Goal: Task Accomplishment & Management: Manage account settings

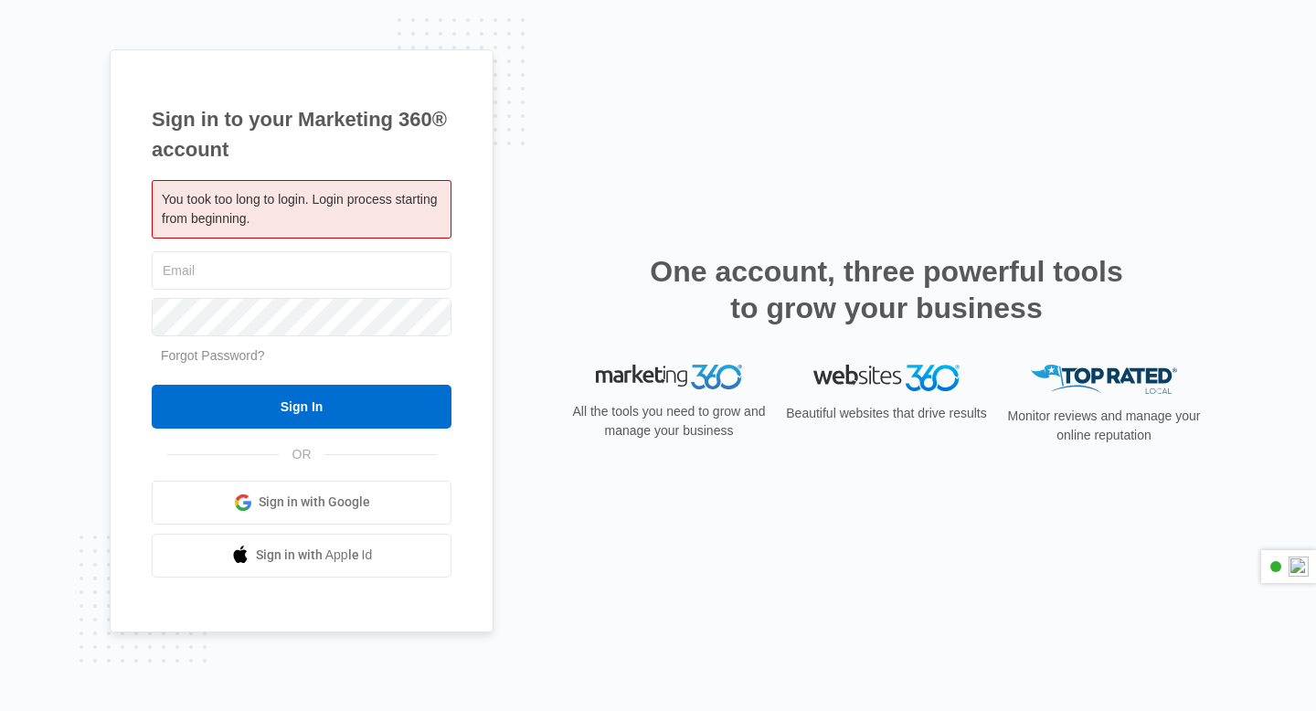
type input "jasonb@solarcitycarts.com"
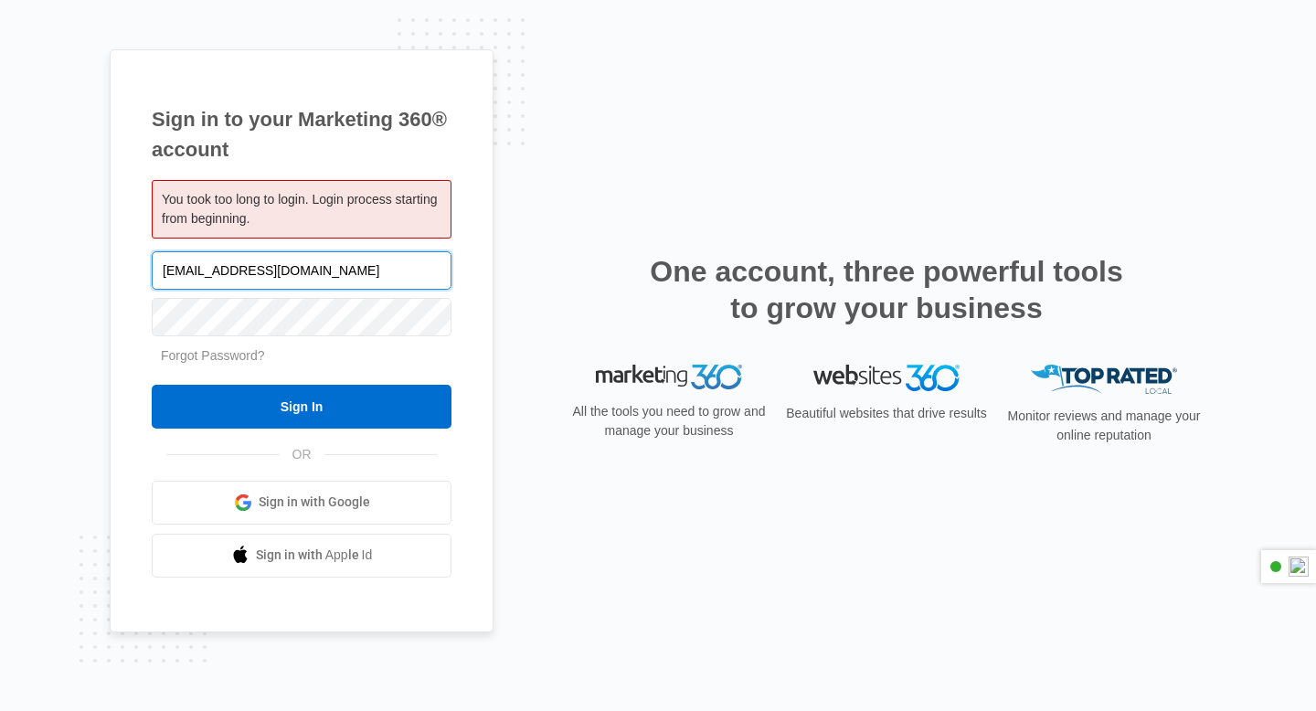
click at [405, 277] on input "jasonb@solarcitycarts.com" at bounding box center [302, 270] width 300 height 38
click at [395, 264] on input "jasonb@solarcitycarts.com" at bounding box center [302, 270] width 300 height 38
click at [113, 352] on div "Sign in to your Marketing 360® account You took too long to login. Login proces…" at bounding box center [302, 340] width 384 height 583
click at [377, 291] on div "jasonb@solarcitycarts.com" at bounding box center [302, 271] width 300 height 46
click at [207, 492] on link "Sign in with Google" at bounding box center [302, 503] width 300 height 44
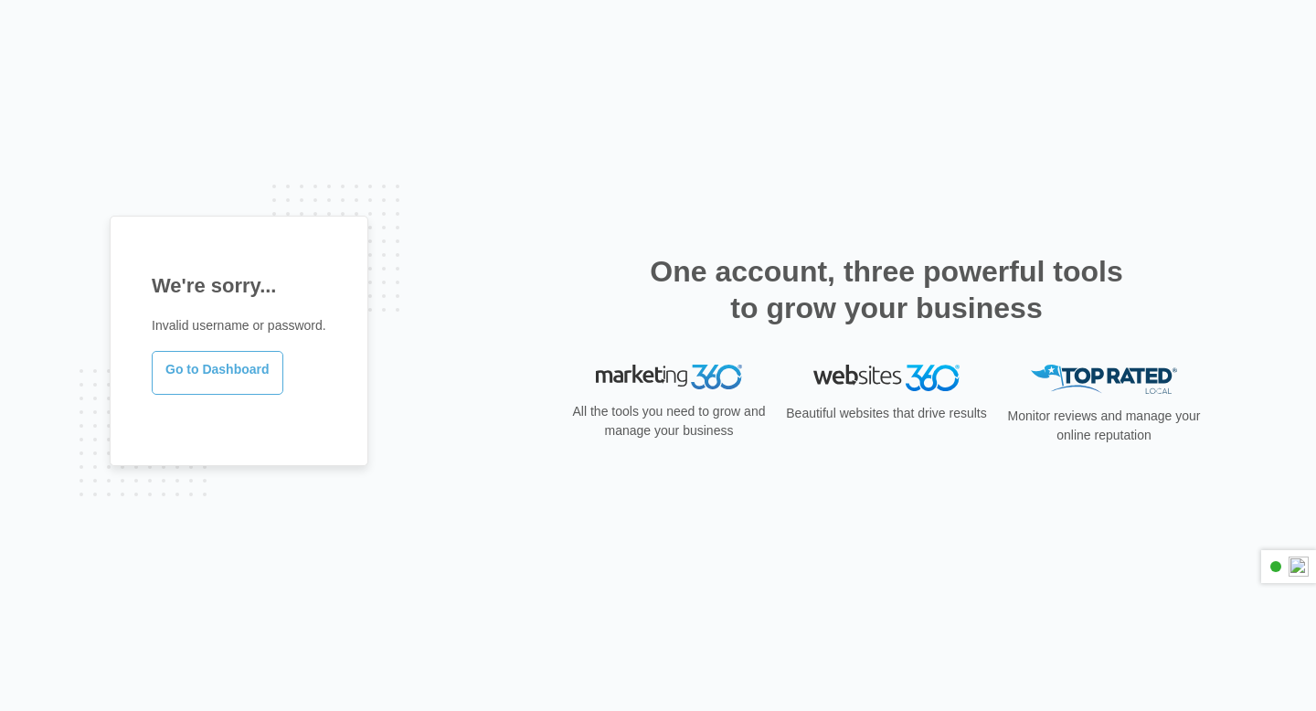
click at [207, 381] on link "Go to Dashboard" at bounding box center [218, 373] width 132 height 44
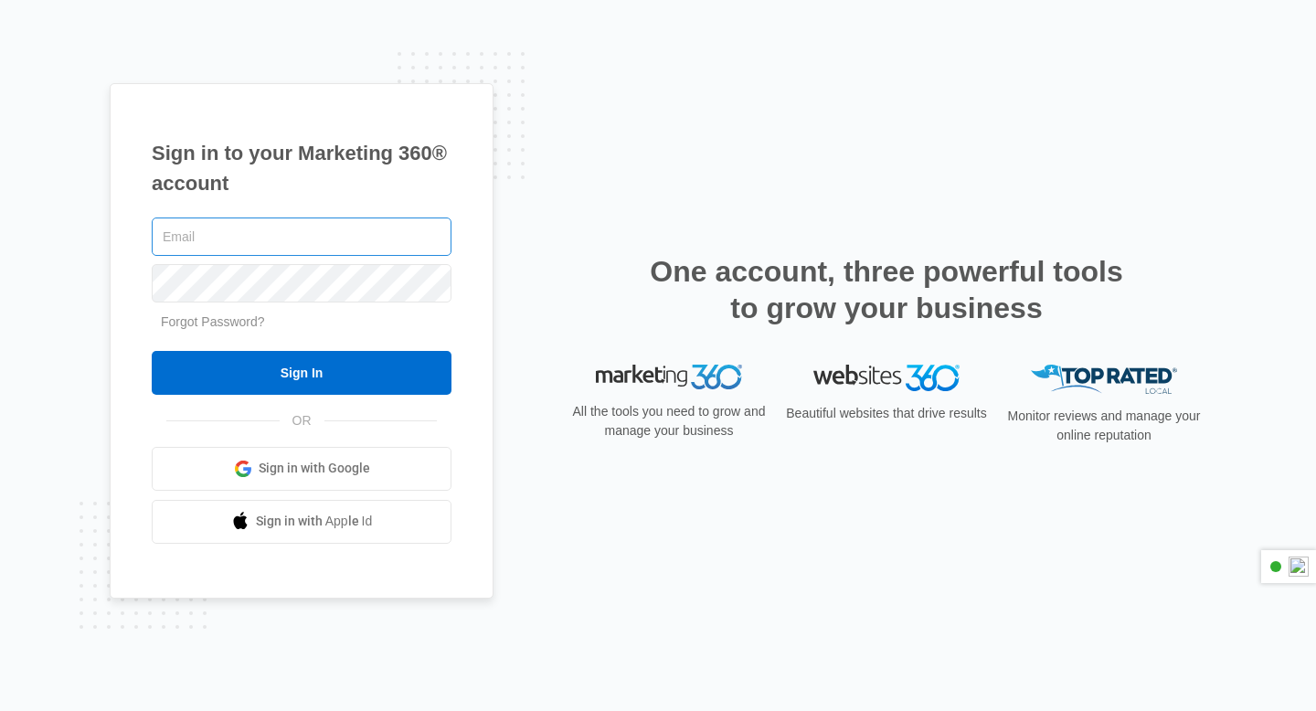
click at [323, 244] on input "text" at bounding box center [302, 237] width 300 height 38
click at [119, 282] on div "Sign in to your Marketing 360® account Forgot Password? Sign In OR Sign in with…" at bounding box center [302, 340] width 384 height 515
click at [223, 226] on input "text" at bounding box center [302, 237] width 300 height 38
type input "[EMAIL_ADDRESS][DOMAIN_NAME]"
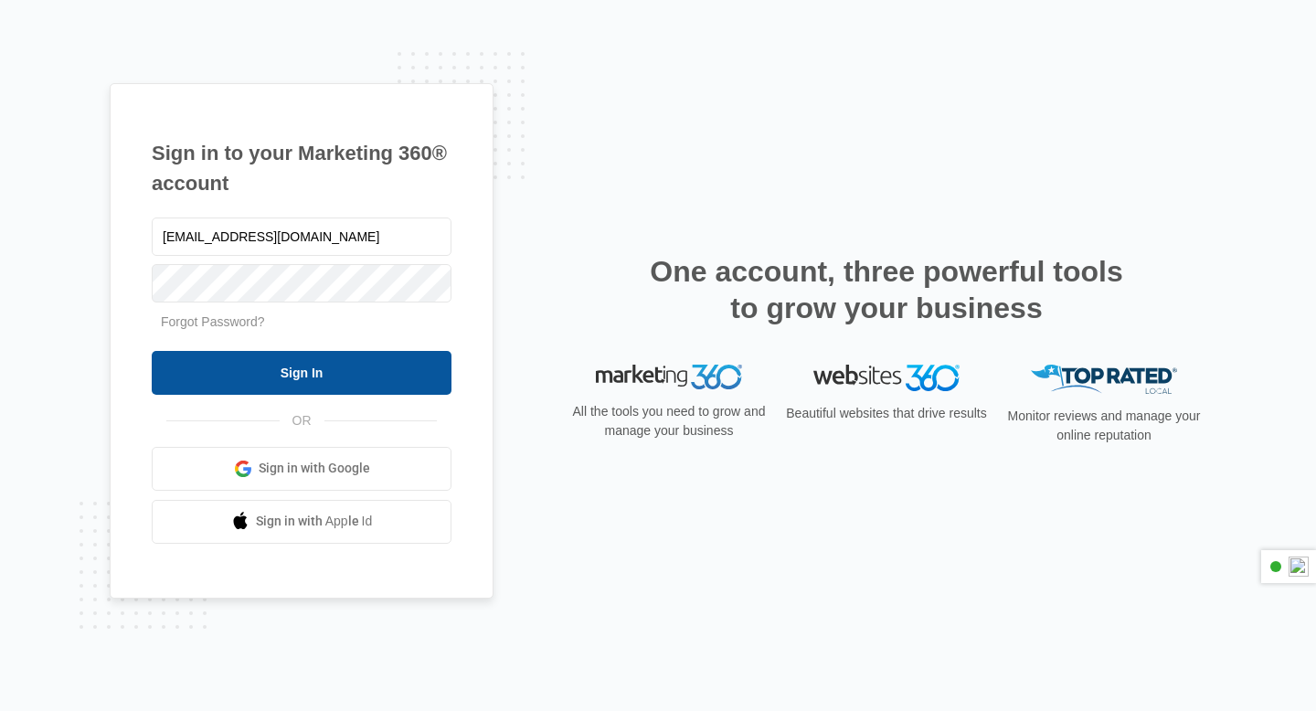
click at [311, 378] on input "Sign In" at bounding box center [302, 373] width 300 height 44
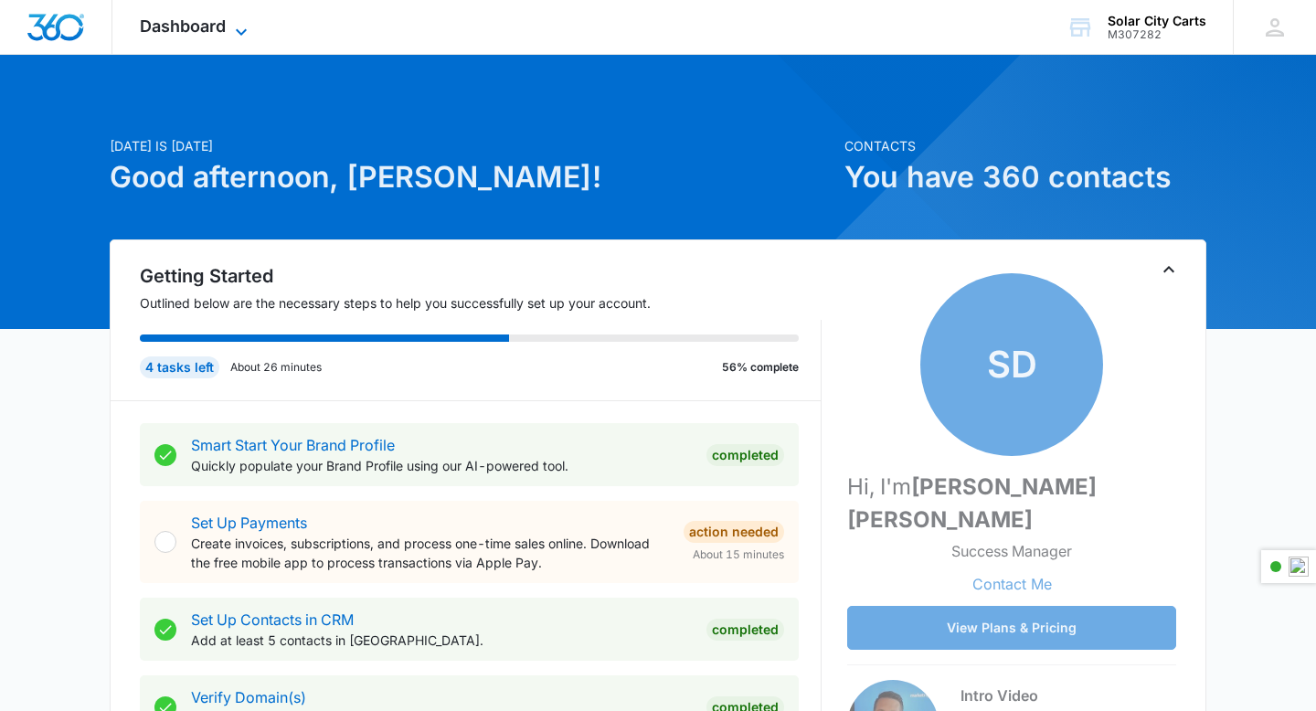
click at [206, 29] on span "Dashboard" at bounding box center [183, 25] width 86 height 19
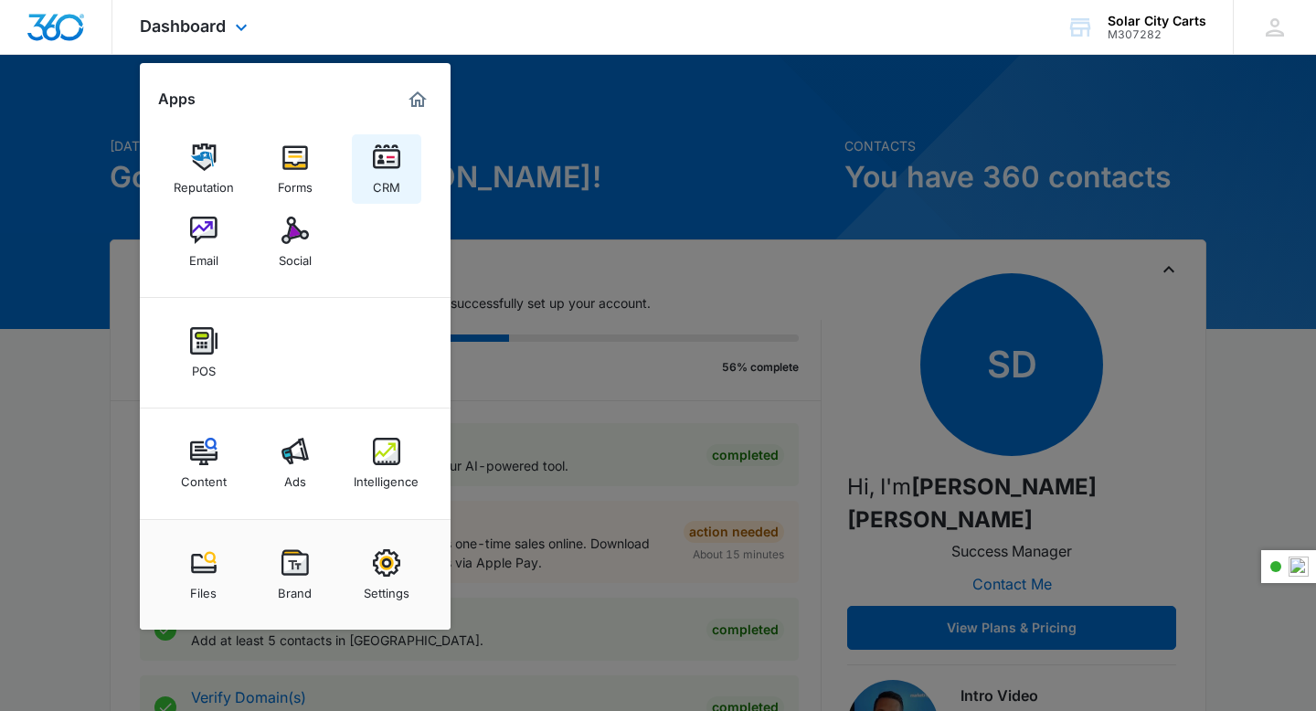
click at [368, 173] on link "CRM" at bounding box center [386, 168] width 69 height 69
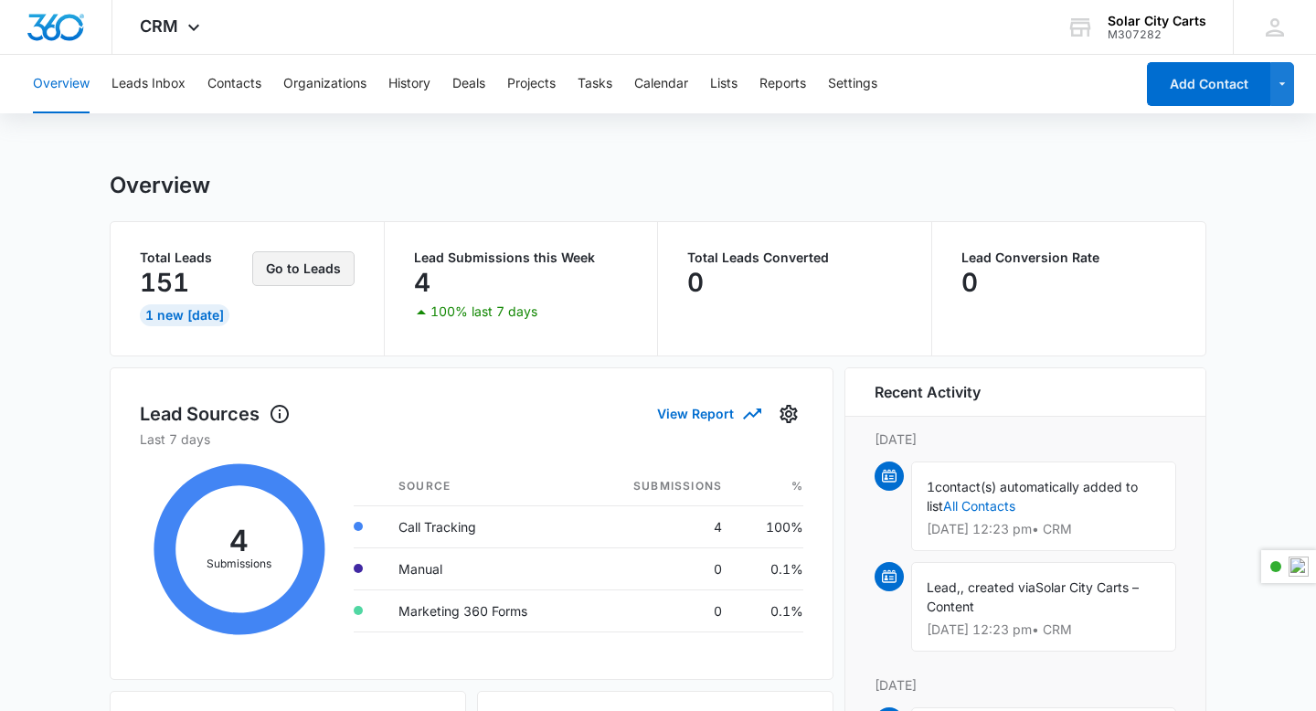
click at [310, 278] on button "Go to Leads" at bounding box center [303, 268] width 102 height 35
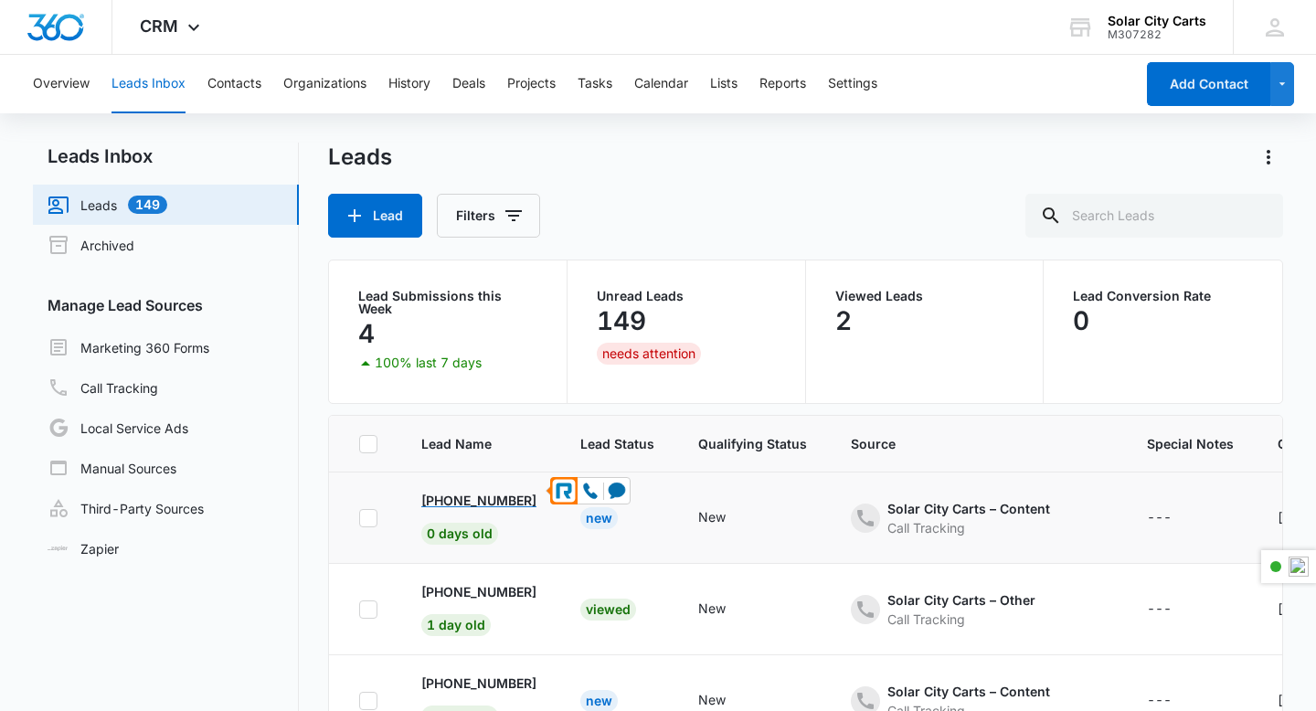
click at [455, 492] on p "[PHONE_NUMBER]" at bounding box center [478, 500] width 115 height 19
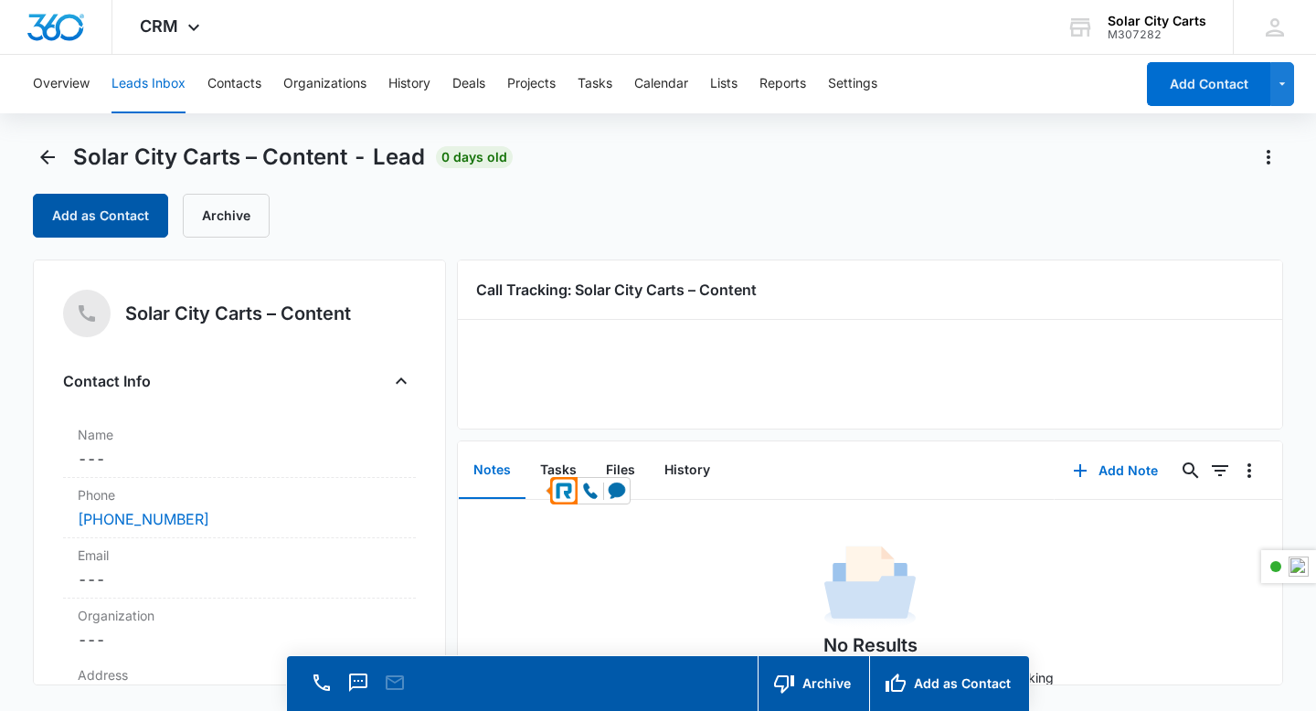
scroll to position [42, 0]
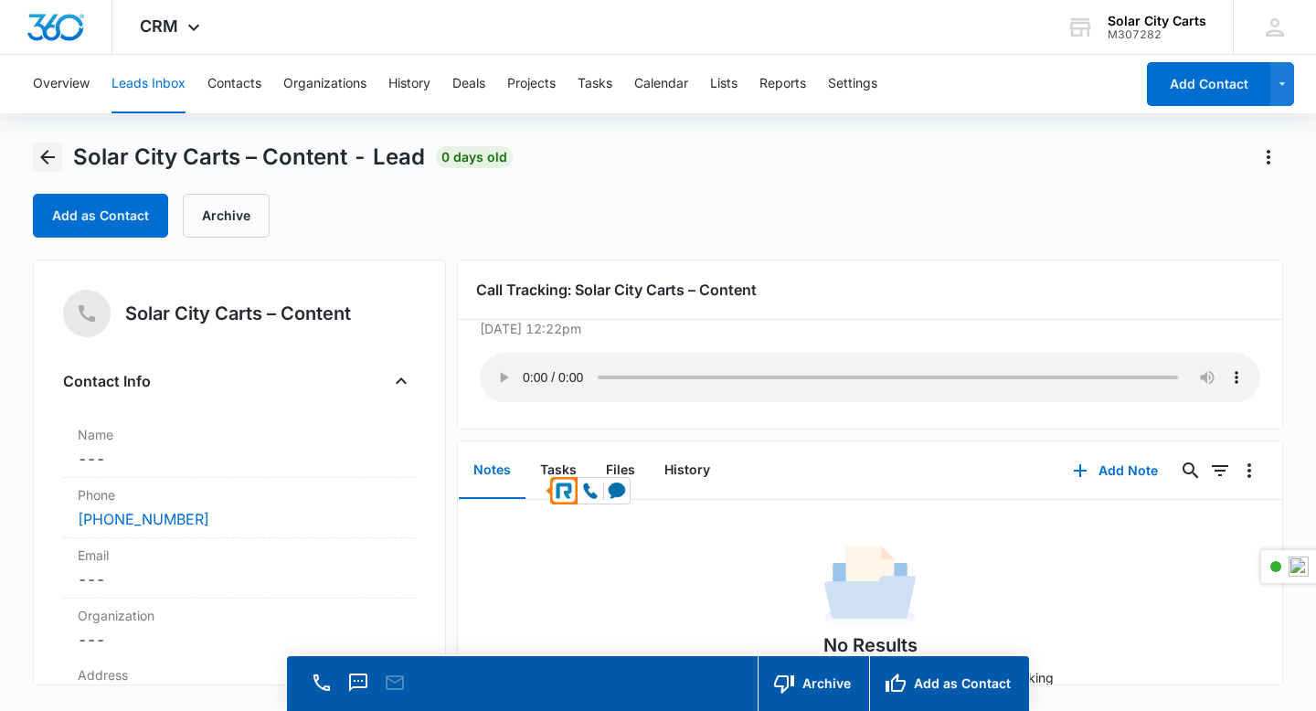
click at [44, 160] on icon "Back" at bounding box center [47, 157] width 15 height 15
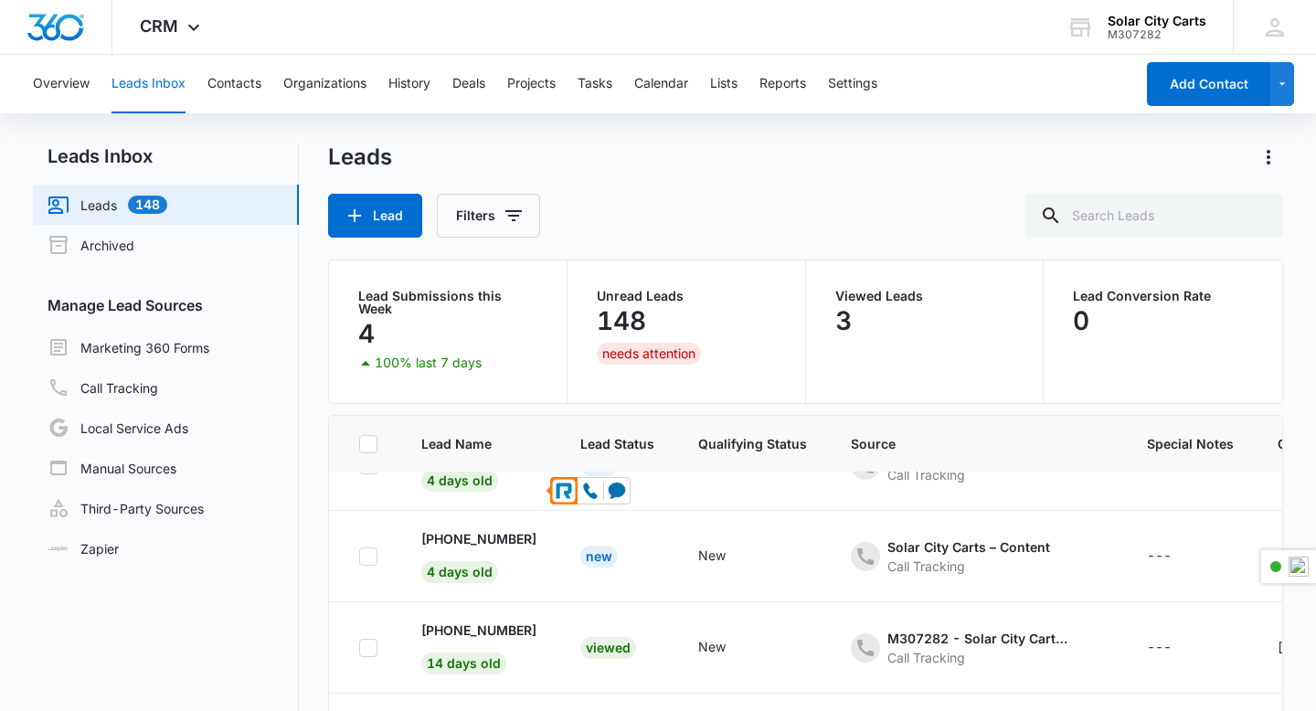
scroll to position [224, 0]
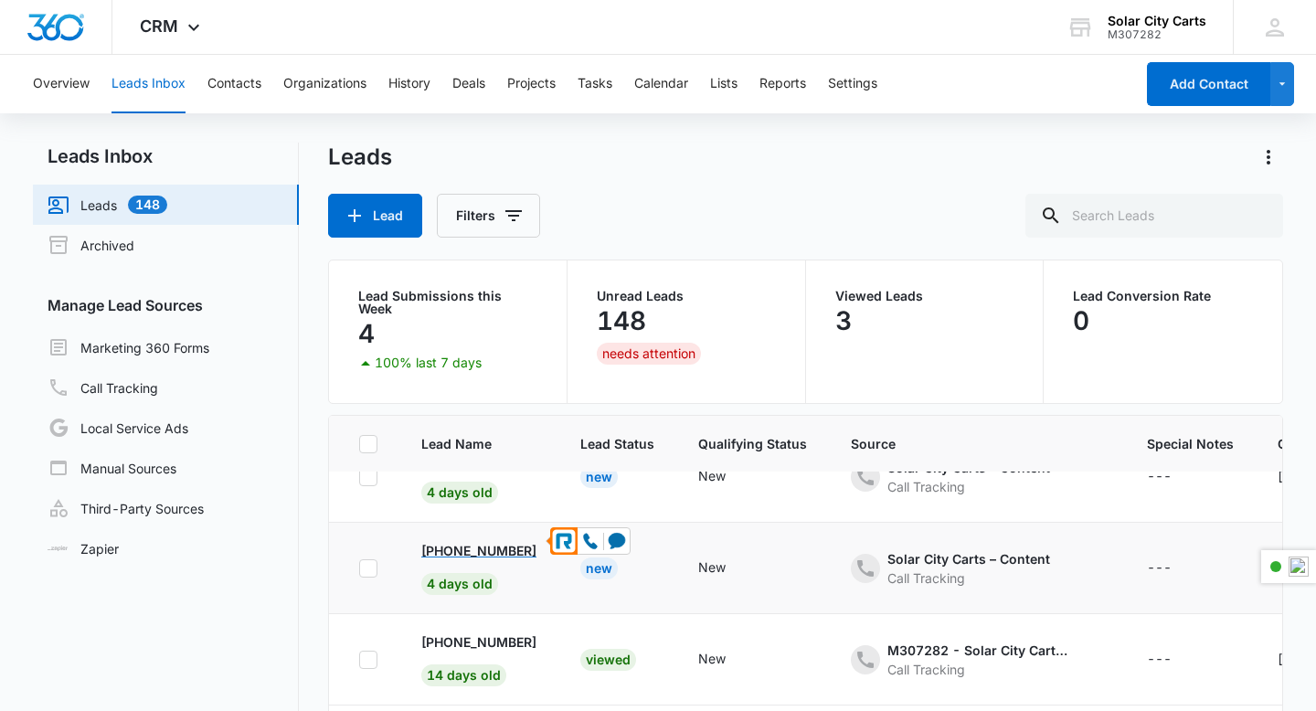
click at [456, 541] on p "[PHONE_NUMBER]" at bounding box center [478, 550] width 115 height 19
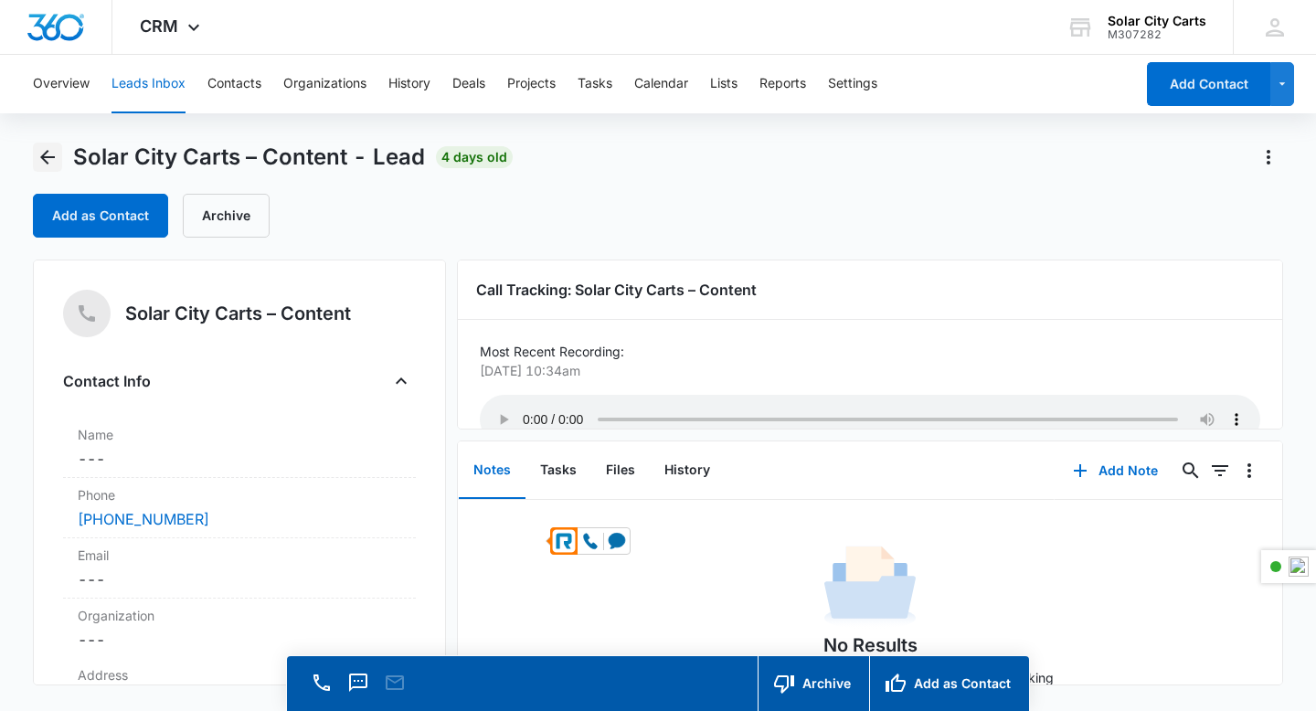
click at [42, 165] on icon "Back" at bounding box center [48, 157] width 22 height 22
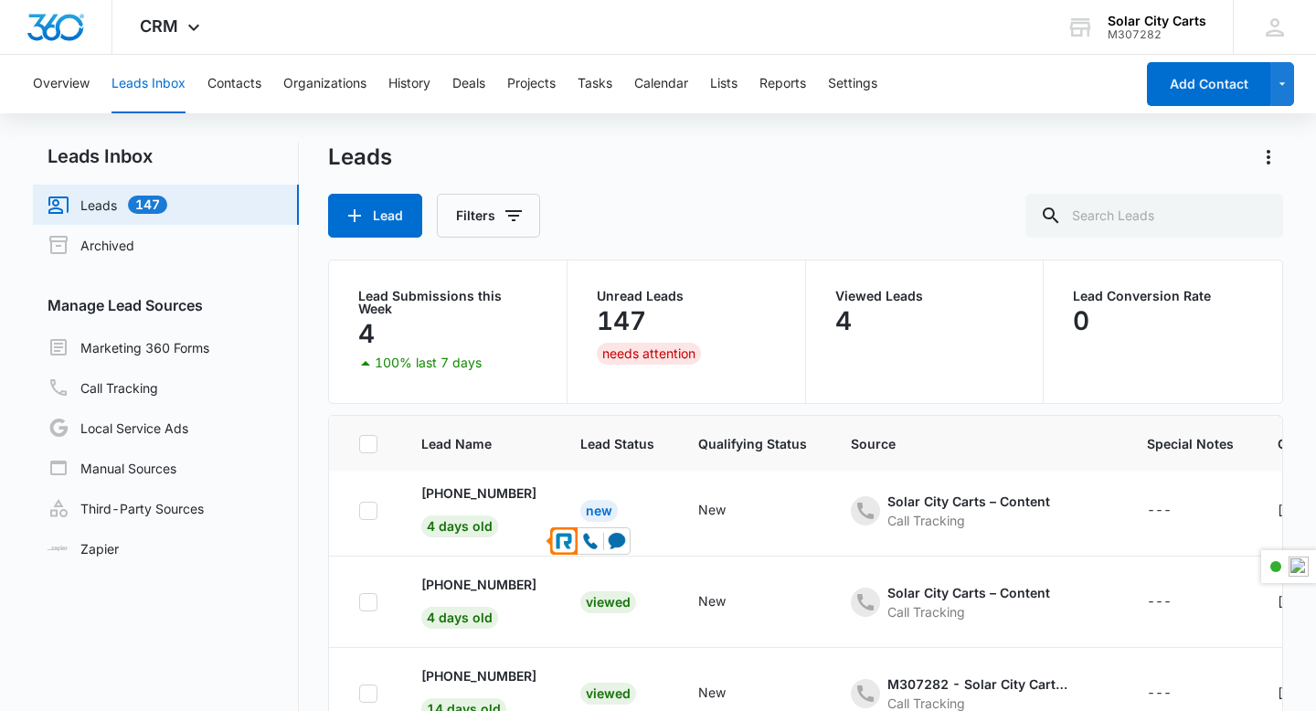
scroll to position [189, 0]
click at [483, 486] on p "[PHONE_NUMBER]" at bounding box center [478, 493] width 115 height 19
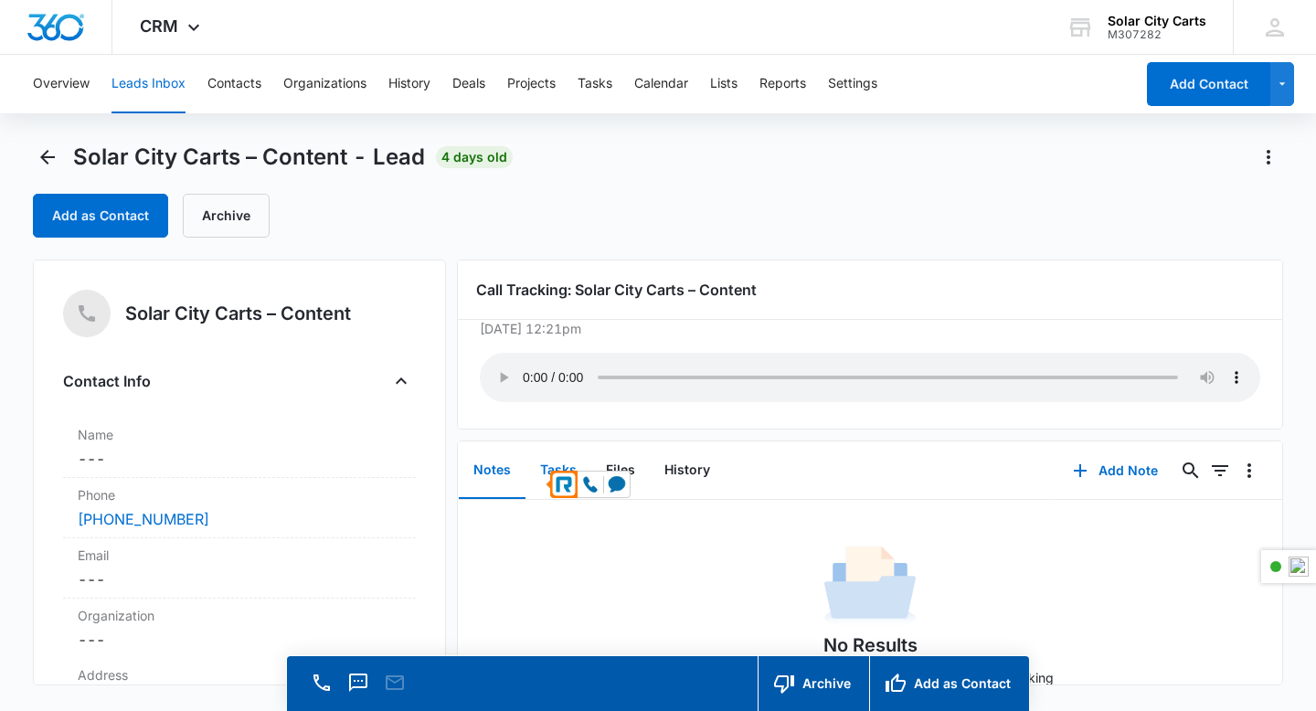
scroll to position [42, 0]
click at [541, 465] on button "Tasks" at bounding box center [559, 470] width 66 height 57
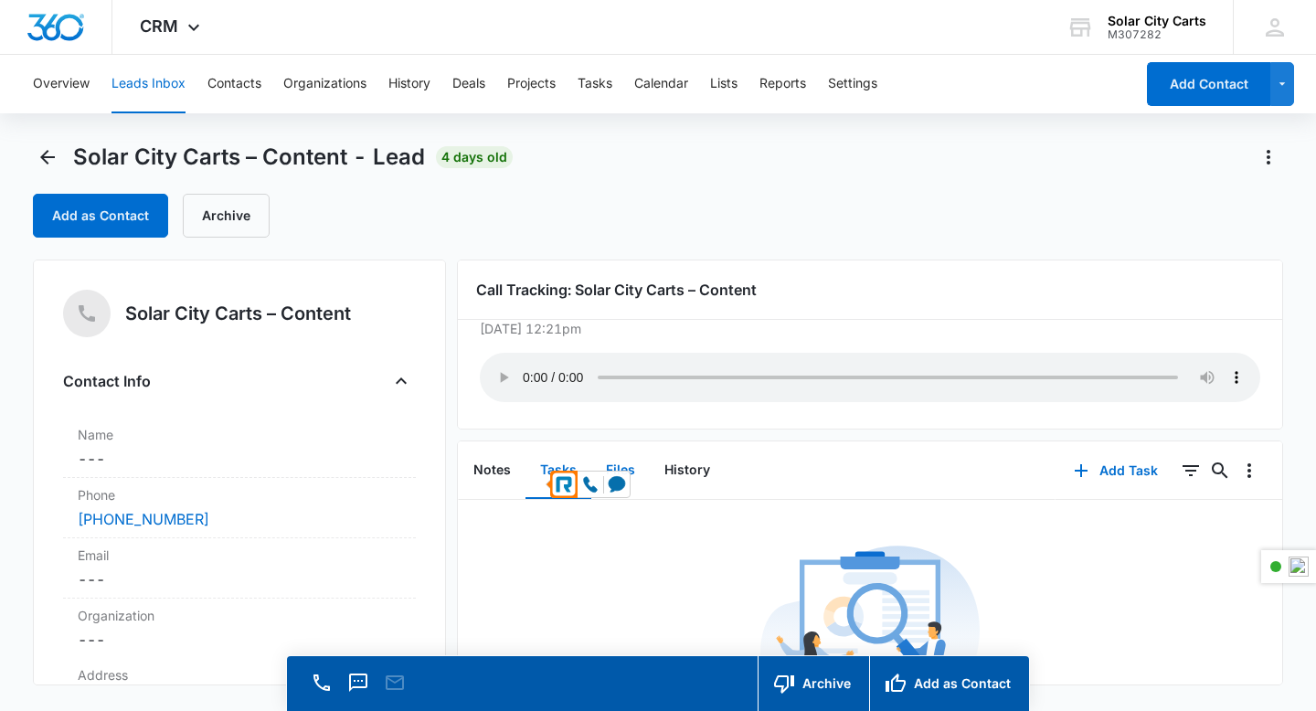
click at [632, 462] on button "Files" at bounding box center [620, 470] width 58 height 57
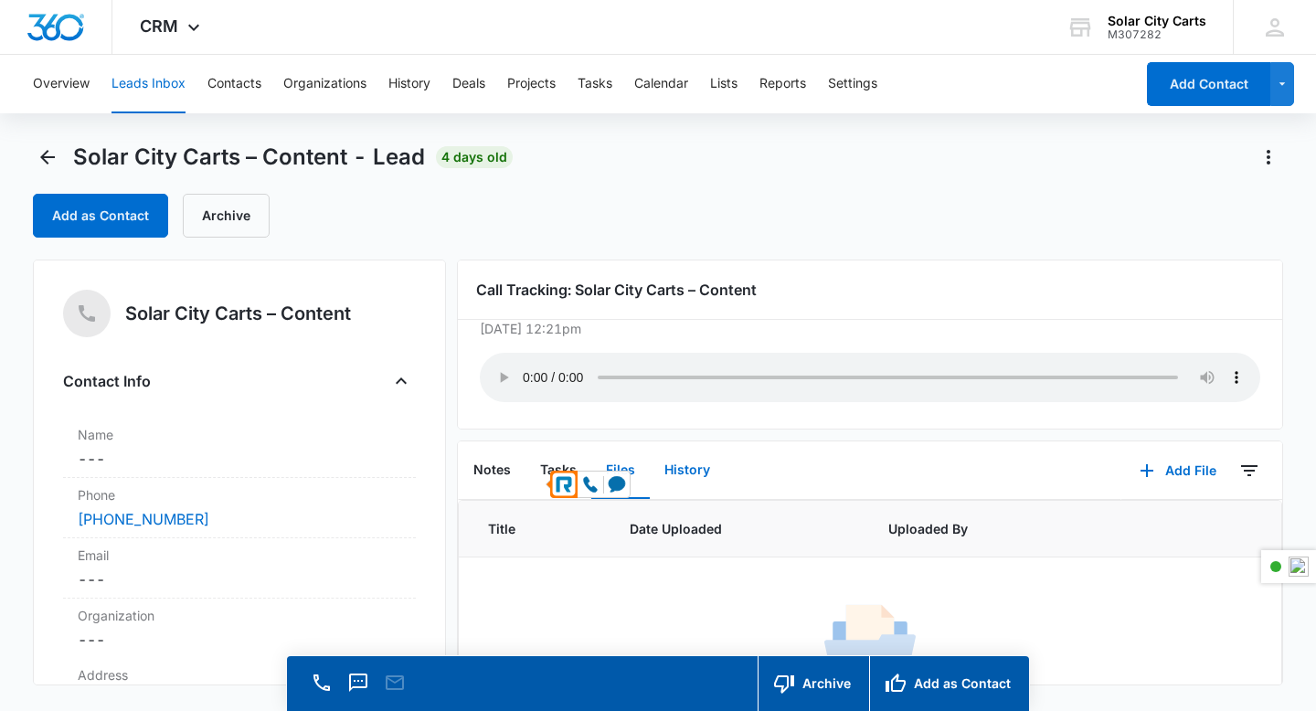
click at [682, 466] on button "History" at bounding box center [687, 470] width 75 height 57
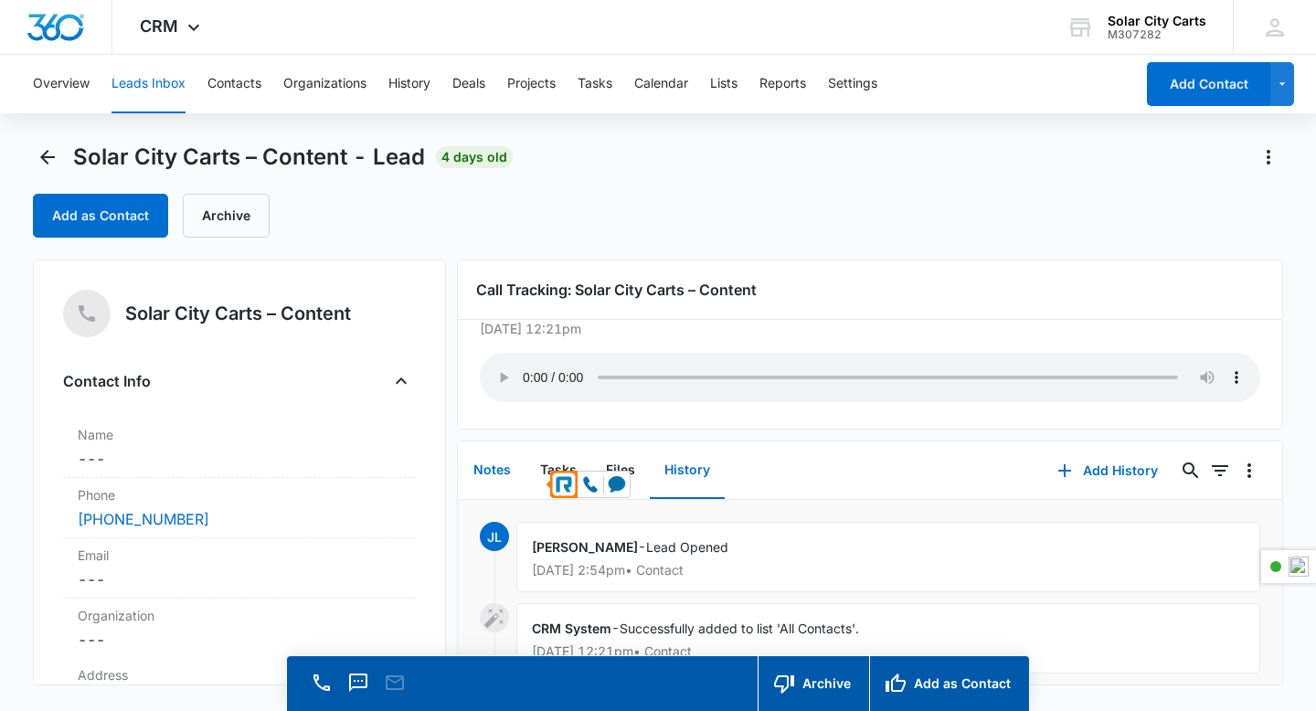
click at [476, 472] on button "Notes" at bounding box center [492, 470] width 67 height 57
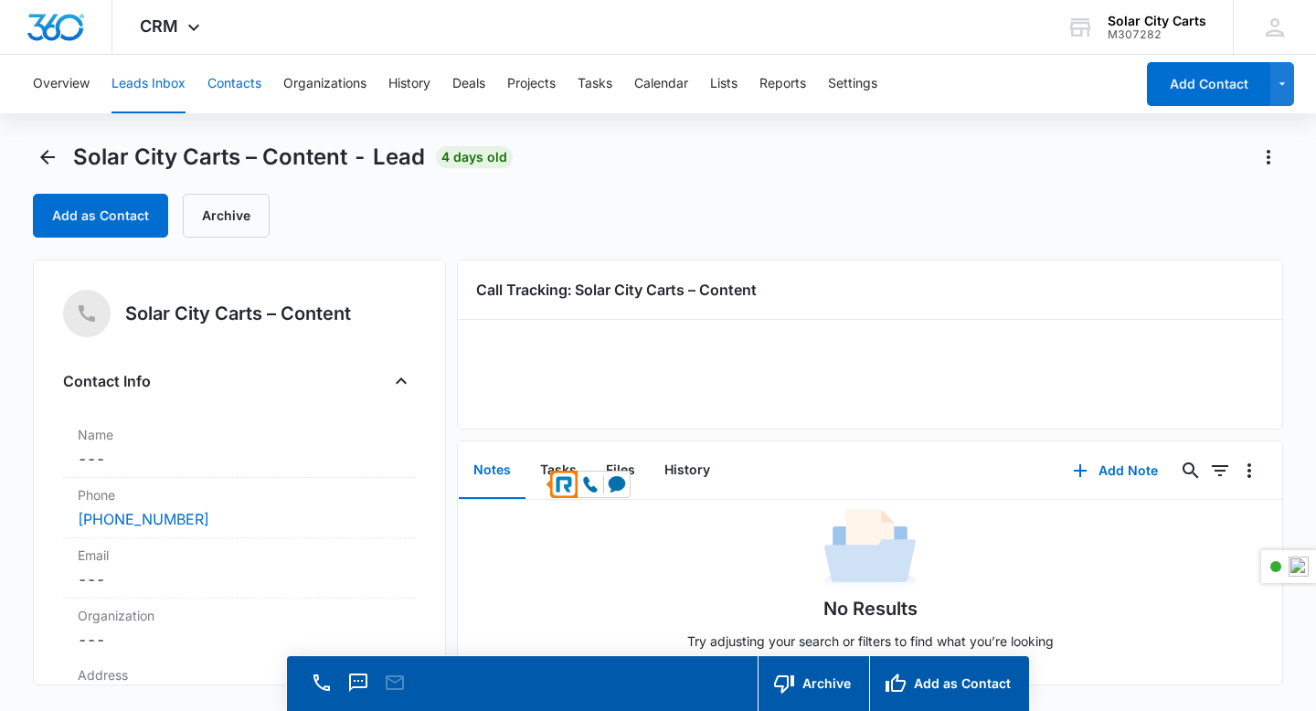
click at [211, 90] on button "Contacts" at bounding box center [234, 84] width 54 height 58
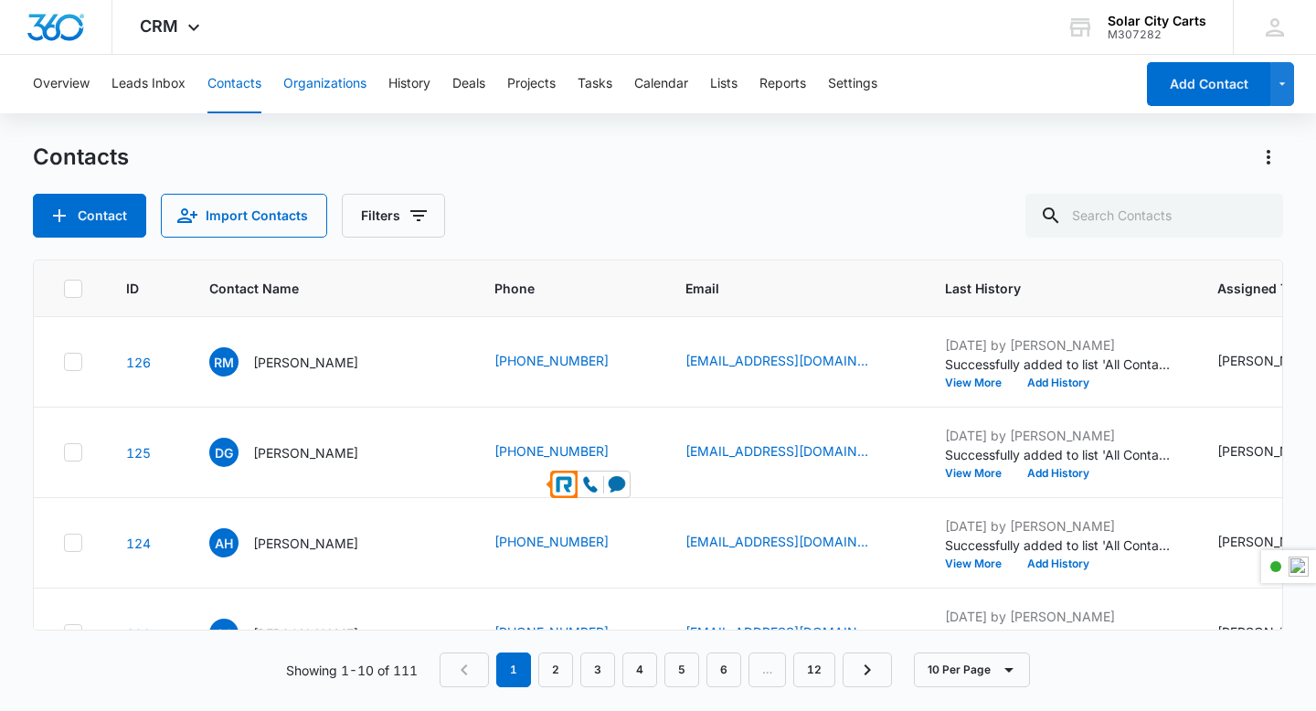
click at [289, 80] on button "Organizations" at bounding box center [324, 84] width 83 height 58
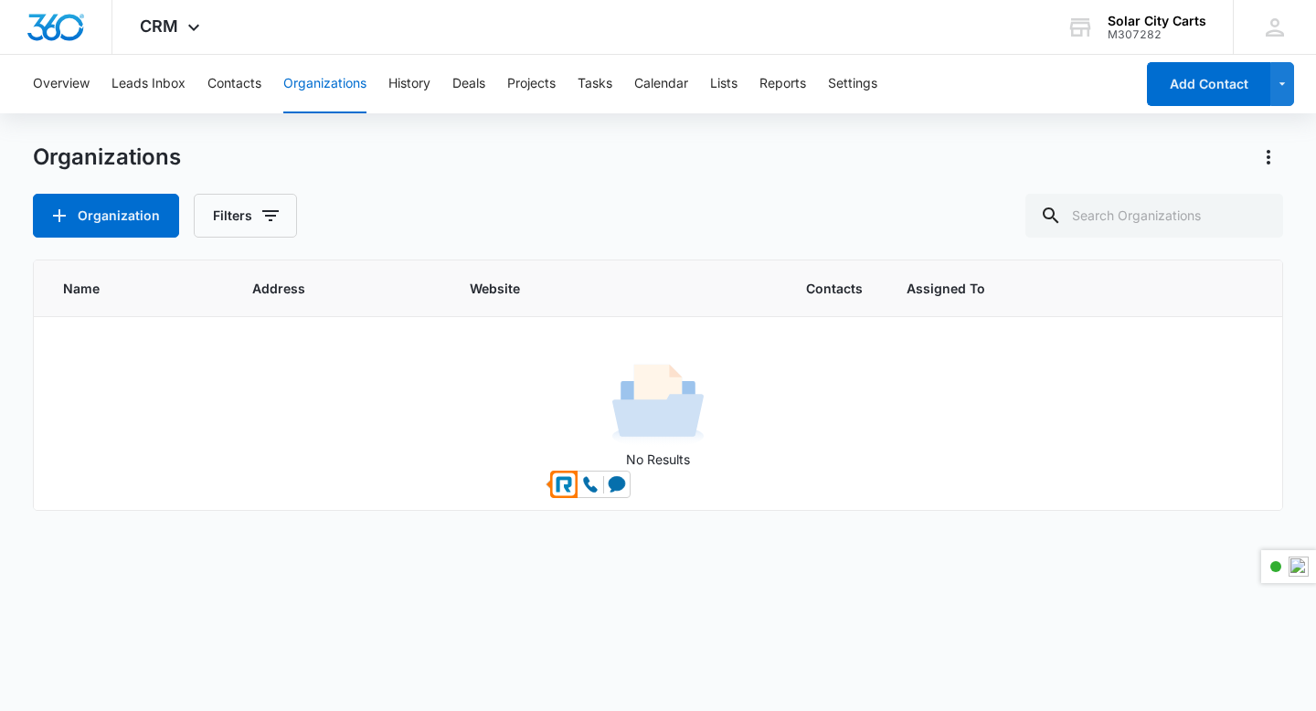
click at [438, 80] on div "Overview Leads Inbox Contacts Organizations History Deals Projects Tasks Calend…" at bounding box center [578, 84] width 1112 height 58
click at [410, 83] on button "History" at bounding box center [409, 84] width 42 height 58
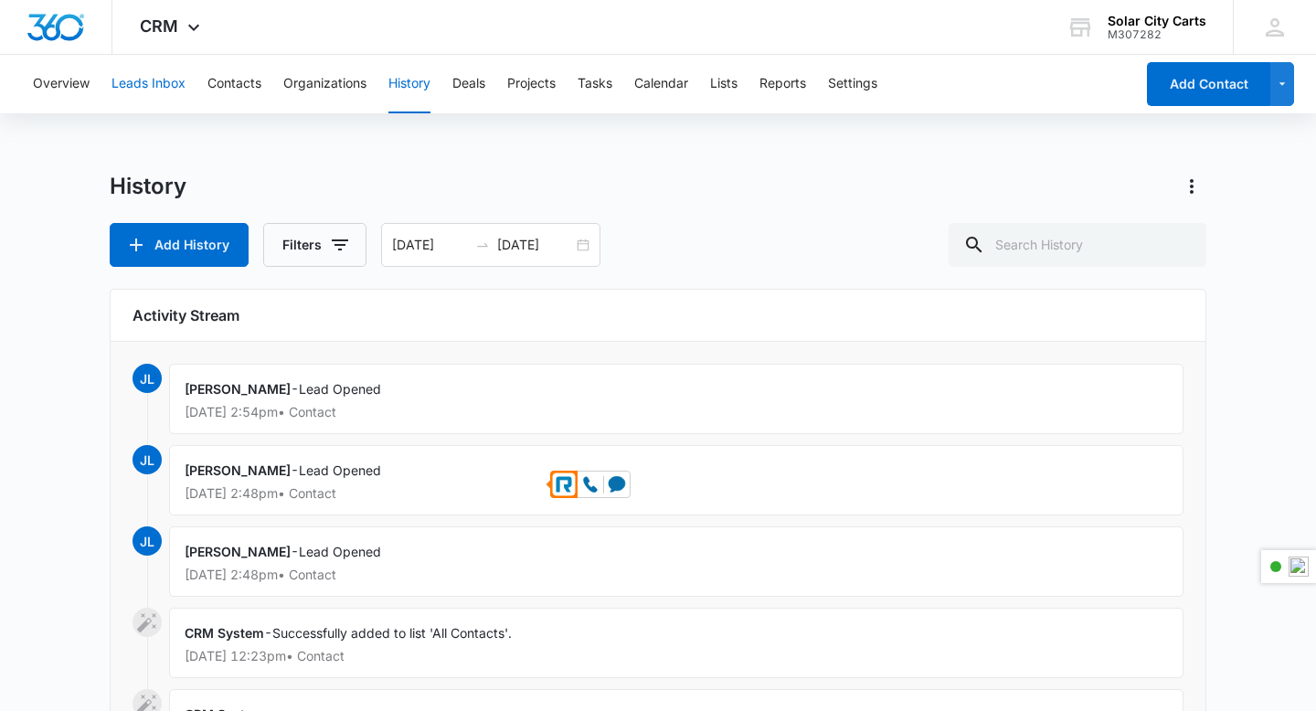
click at [135, 97] on button "Leads Inbox" at bounding box center [149, 84] width 74 height 58
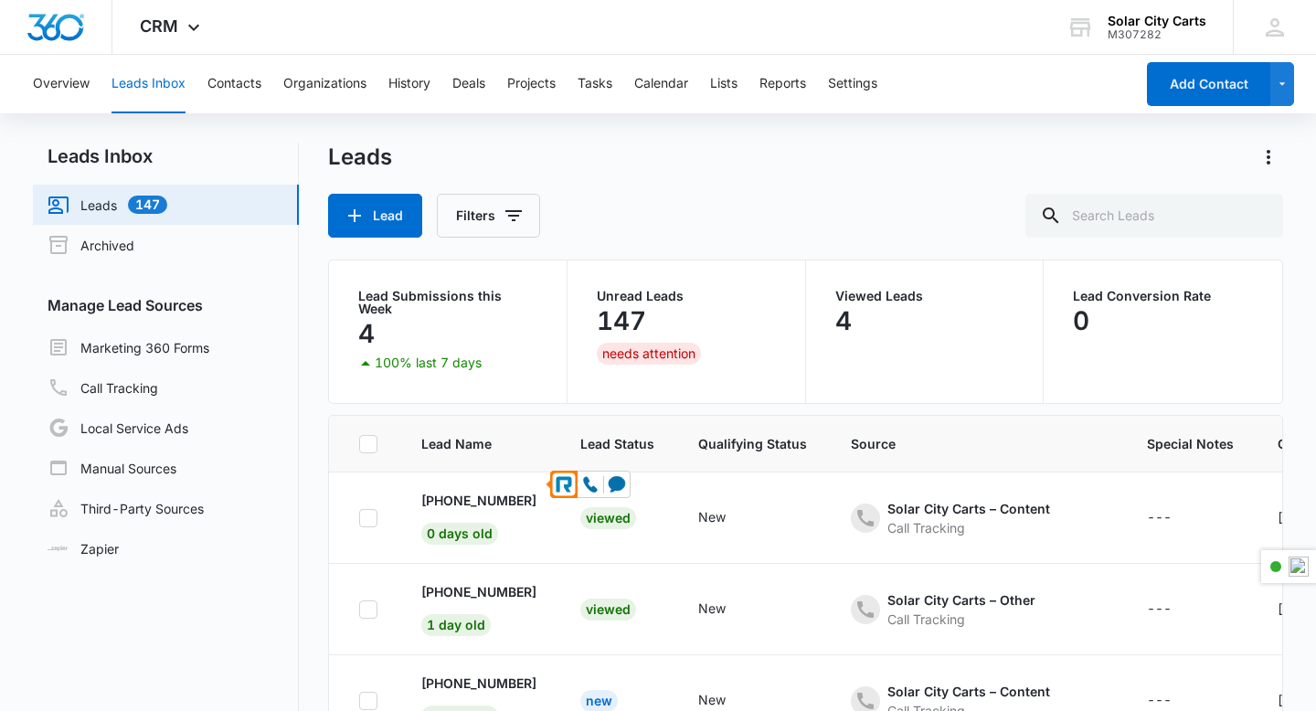
scroll to position [189, 0]
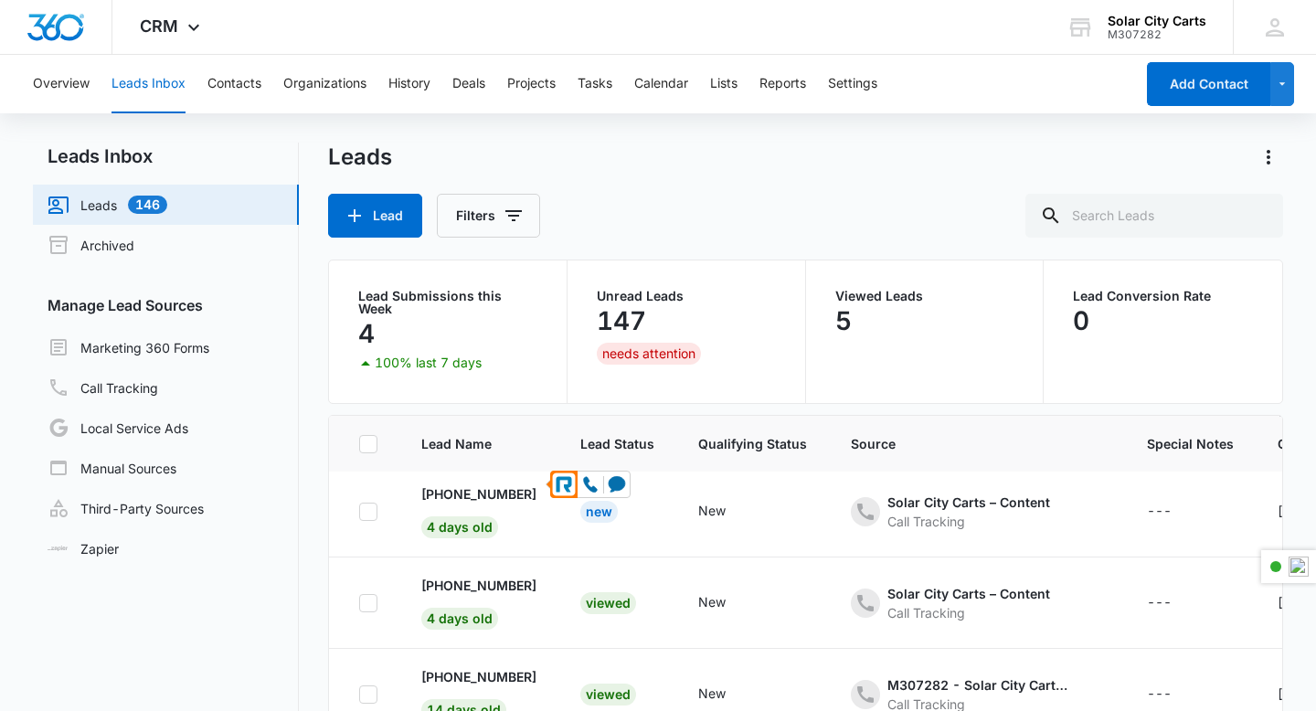
click at [738, 159] on div "Leads" at bounding box center [805, 157] width 955 height 29
click at [625, 184] on div "Leads Lead Filters" at bounding box center [805, 190] width 955 height 95
